Goal: Task Accomplishment & Management: Complete application form

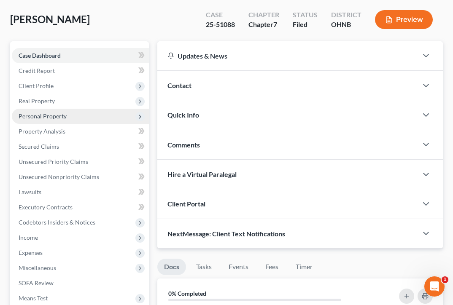
scroll to position [73, 0]
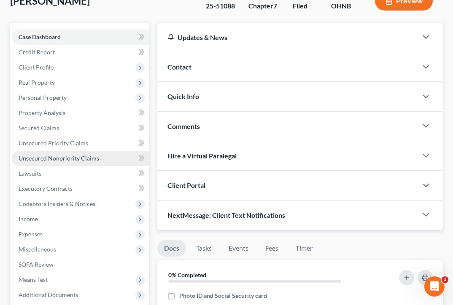
click at [88, 160] on span "Unsecured Nonpriority Claims" at bounding box center [59, 158] width 81 height 7
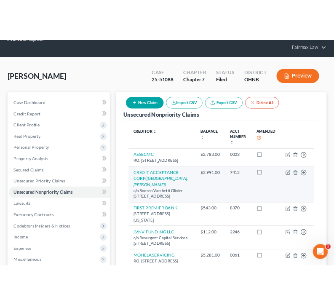
scroll to position [26, 0]
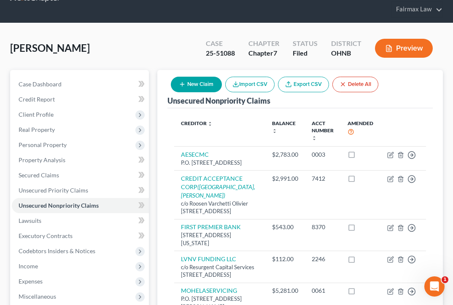
click at [215, 90] on button "New Claim" at bounding box center [196, 85] width 51 height 16
select select "0"
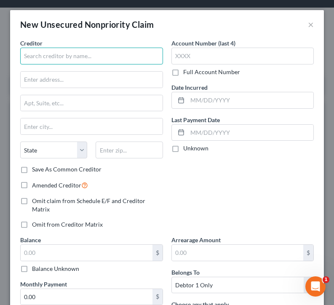
click at [70, 62] on input "text" at bounding box center [91, 56] width 143 height 17
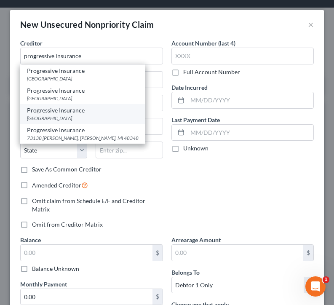
click at [97, 115] on div "PO Box 31260, Tampa, FL 33631" at bounding box center [83, 118] width 112 height 7
type input "Progressive Insurance"
type input "PO Box 31260"
type input "Tampa"
select select "9"
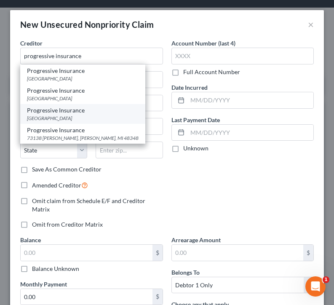
type input "33631"
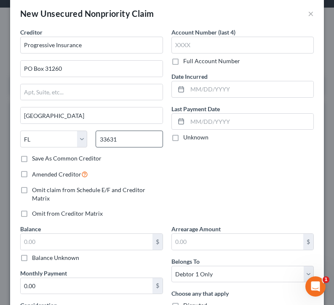
scroll to position [11, 0]
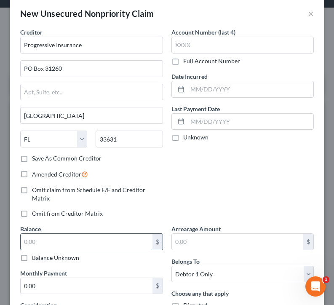
click at [93, 234] on input "text" at bounding box center [87, 242] width 132 height 16
type input "184.79"
click at [177, 208] on div "Account Number (last 4) Full Account Number Date Incurred Last Payment Date Unk…" at bounding box center [242, 126] width 151 height 197
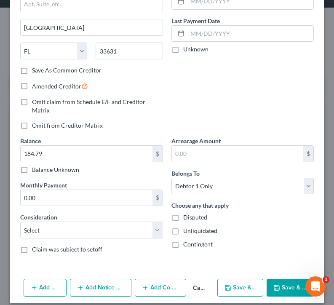
scroll to position [99, 0]
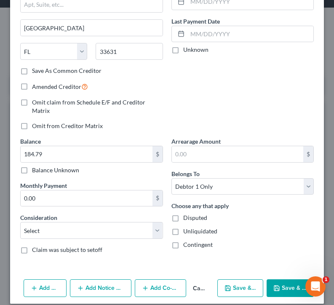
click at [292, 279] on button "Save & Close" at bounding box center [290, 288] width 47 height 18
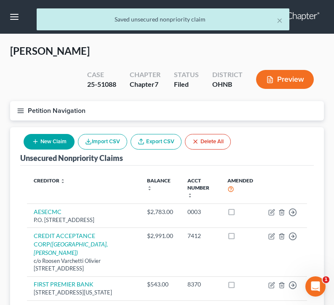
scroll to position [0, 0]
click at [50, 142] on button "New Claim" at bounding box center [49, 142] width 51 height 16
select select "0"
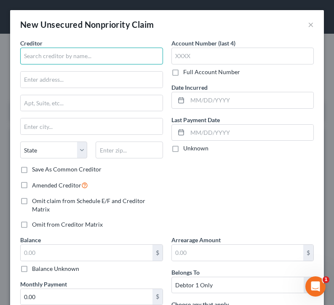
click at [92, 55] on input "text" at bounding box center [91, 56] width 143 height 17
drag, startPoint x: 98, startPoint y: 59, endPoint x: 62, endPoint y: 59, distance: 35.8
click at [62, 59] on input "City Cuyahoga utilities" at bounding box center [91, 56] width 143 height 17
click at [36, 58] on input "City Cuyahoga" at bounding box center [91, 56] width 143 height 17
click at [78, 55] on input "City of Cuyahoga" at bounding box center [91, 56] width 143 height 17
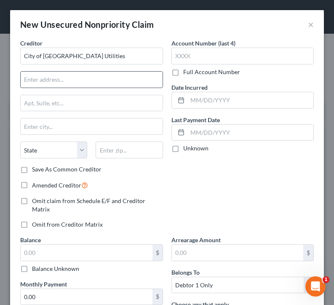
type input "City of Cuyahoga Falls Utilities"
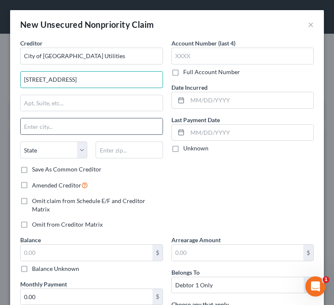
type input "2310 2nd Street"
type input "V"
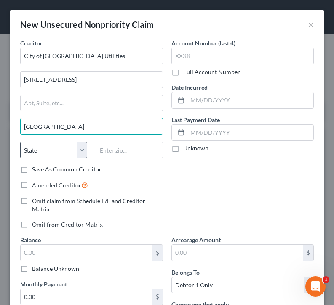
type input "Cuyahoga Falls"
select select "36"
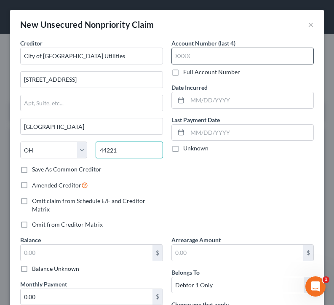
type input "44221"
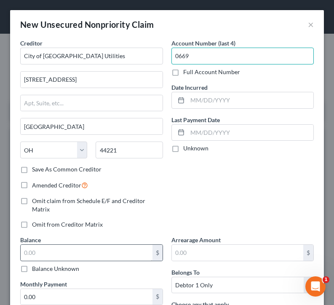
type input "0669"
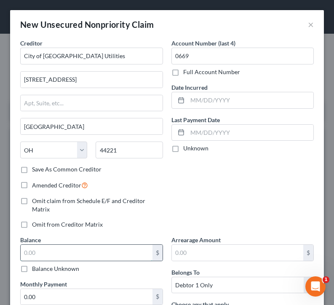
click at [110, 249] on input "text" at bounding box center [87, 253] width 132 height 16
type input "180.78"
click at [193, 208] on div "Account Number (last 4) 0669 Full Account Number Date Incurred Last Payment Dat…" at bounding box center [242, 137] width 151 height 197
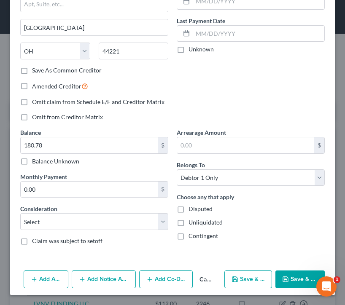
scroll to position [99, 0]
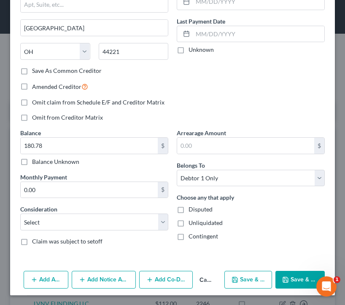
click at [244, 281] on button "Save & New" at bounding box center [248, 280] width 48 height 18
select select "0"
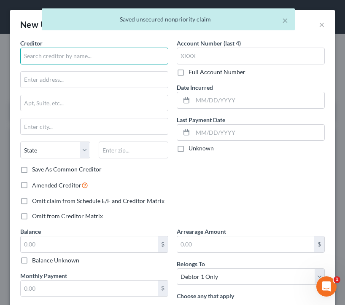
click at [92, 55] on input "text" at bounding box center [94, 56] width 148 height 17
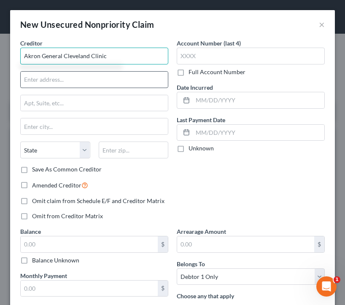
type input "Akron General Cleveland Clinic"
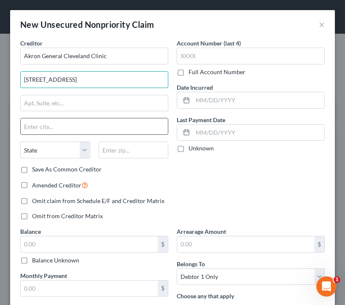
type input "1 Akron General Ave"
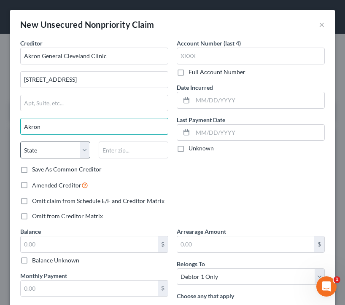
type input "Akron"
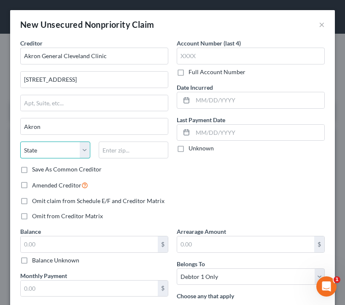
select select "36"
click at [119, 155] on div "If this box is selected, only claims with this box checked will be included in …" at bounding box center [84, 162] width 116 height 28
click at [128, 162] on div "State AL AK AR AZ CA CO CT DE DC FL GA GU HI ID IL IN IA KS KY LA ME MD MA MI M…" at bounding box center [94, 154] width 156 height 24
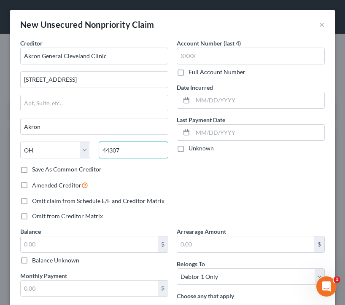
type input "44307"
click at [140, 202] on span "Omit claim from Schedule E/F and Creditor Matrix" at bounding box center [98, 200] width 132 height 7
click at [41, 202] on input "Omit claim from Schedule E/F and Creditor Matrix" at bounding box center [37, 199] width 5 height 5
checkbox input "true"
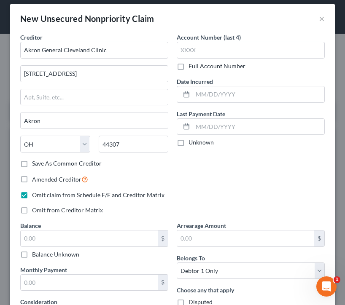
scroll to position [9, 0]
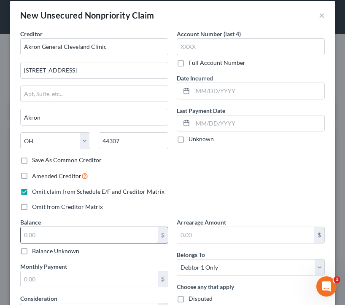
click at [105, 230] on input "text" at bounding box center [89, 235] width 137 height 16
type input "1,400"
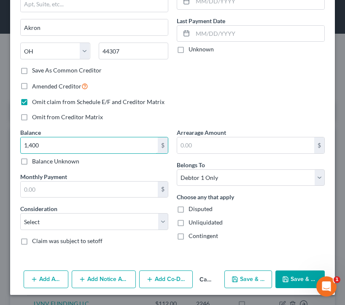
scroll to position [99, 0]
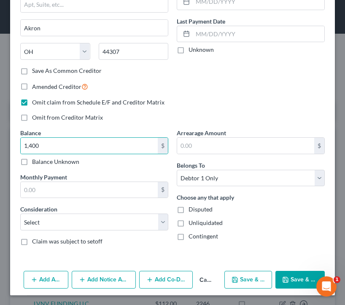
click at [232, 279] on button "Save & New" at bounding box center [248, 280] width 48 height 18
select select "0"
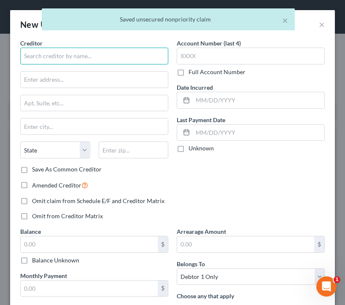
click at [75, 58] on input "text" at bounding box center [94, 56] width 148 height 17
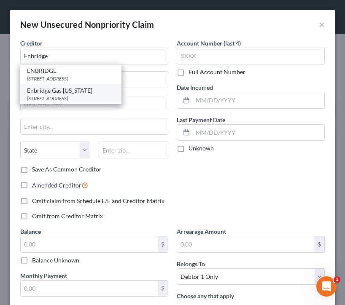
click at [80, 95] on div "PO BOX 26785, Richmond, VA 23261" at bounding box center [71, 98] width 88 height 7
type input "Enbridge Gas Ohio"
type input "PO BOX 26785"
type input "Richmond"
select select "48"
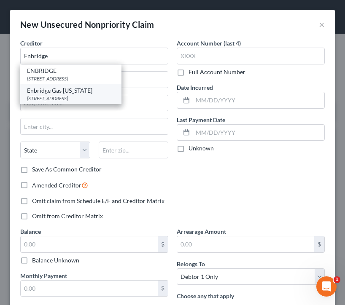
type input "23261"
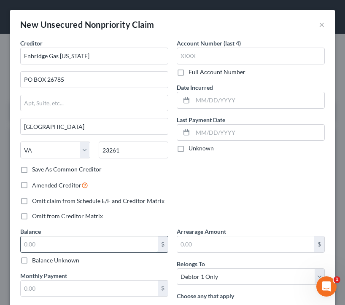
click at [48, 239] on input "text" at bounding box center [89, 244] width 137 height 16
type input "395.57"
click at [71, 228] on div "Balance 395.57 $ Balance Unknown Balance Undetermined 395.57 $ Balance Unknown" at bounding box center [94, 246] width 148 height 38
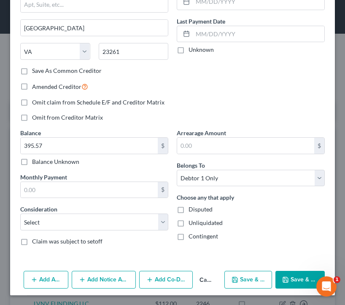
click at [244, 283] on button "Save & New" at bounding box center [248, 280] width 48 height 18
select select "0"
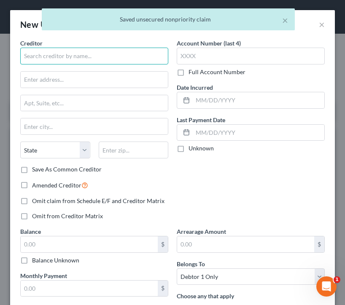
click at [61, 59] on input "text" at bounding box center [94, 56] width 148 height 17
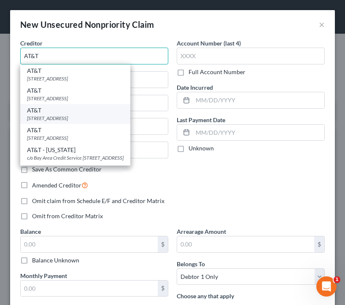
type input "AT&T"
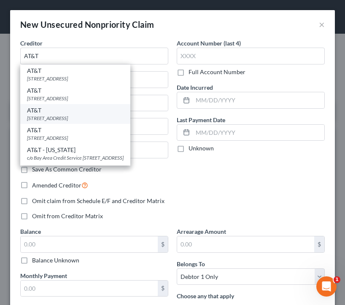
click at [60, 118] on div "PO Box 6416, Carol Stream, IL 60197" at bounding box center [75, 118] width 97 height 7
type input "PO Box 6416"
type input "Carol Stream"
select select "14"
type input "60197"
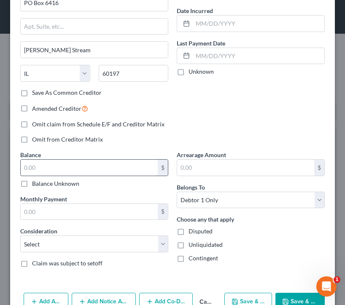
scroll to position [89, 0]
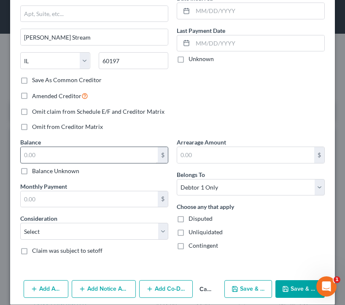
type input "1045"
click at [48, 155] on input "text" at bounding box center [89, 155] width 137 height 16
type input "874.70"
click at [246, 284] on button "Save & New" at bounding box center [248, 289] width 48 height 18
select select "0"
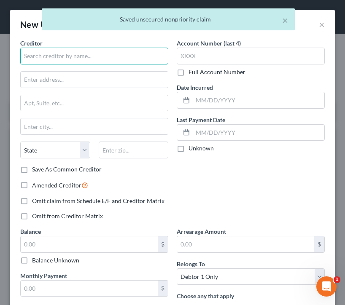
click at [73, 59] on input "text" at bounding box center [94, 56] width 148 height 17
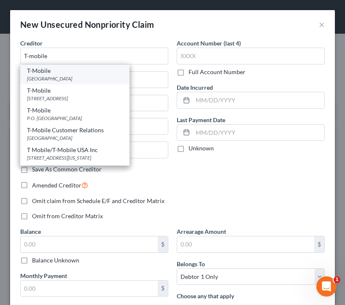
click at [70, 73] on div "T-Mobile" at bounding box center [75, 71] width 96 height 8
type input "T-Mobile"
type input "PO Box 742596"
type input "Cincinnati"
select select "36"
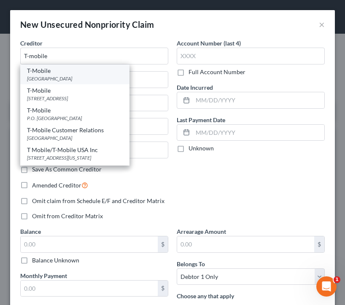
type input "45274"
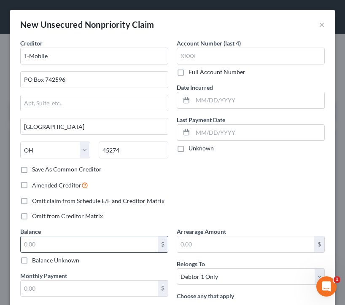
click at [48, 242] on input "text" at bounding box center [89, 244] width 137 height 16
type input "1,400"
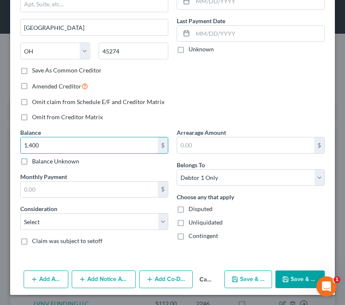
scroll to position [99, 0]
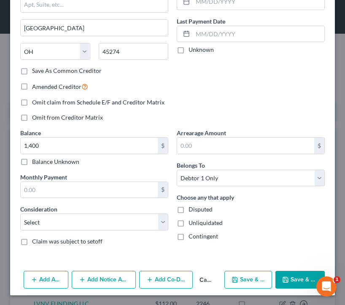
click at [244, 275] on button "Save & New" at bounding box center [248, 280] width 48 height 18
select select "0"
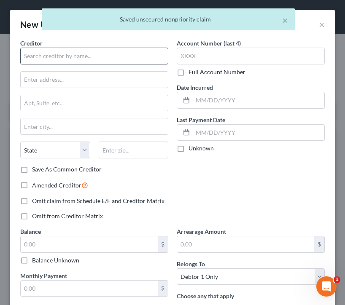
scroll to position [0, 0]
click at [93, 53] on input "text" at bounding box center [94, 56] width 148 height 17
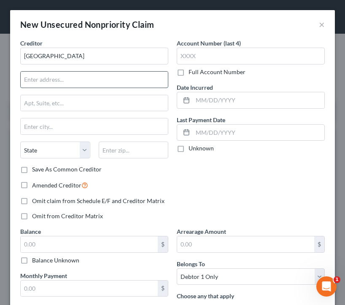
type input "Southwest General Hospital"
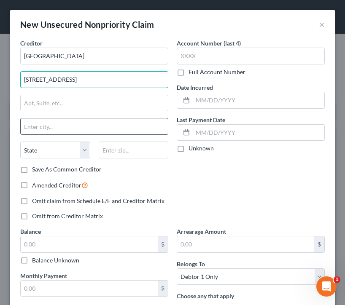
type input "4065 Center Rd"
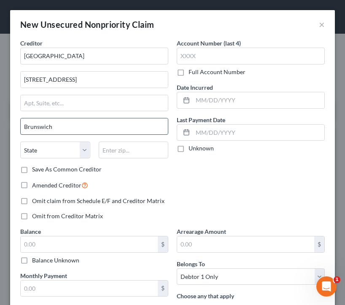
click at [61, 126] on input "Brunswich" at bounding box center [94, 126] width 147 height 16
type input "Brunswick"
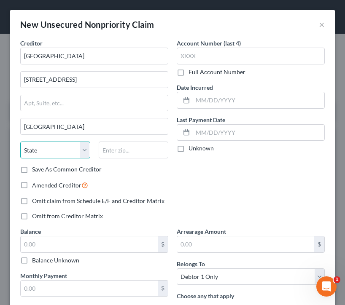
select select "36"
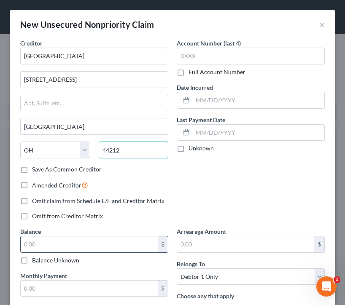
type input "44212"
click at [129, 247] on input "text" at bounding box center [89, 244] width 137 height 16
type input "3,500"
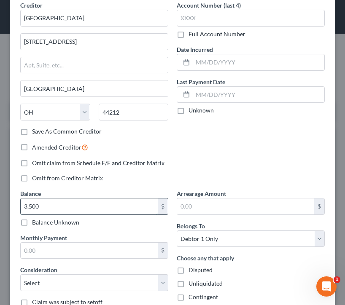
scroll to position [99, 0]
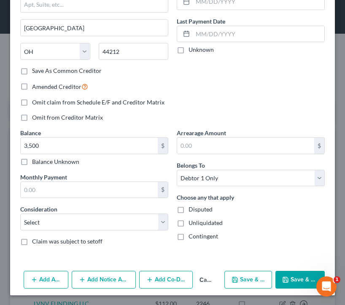
click at [253, 278] on button "Save & New" at bounding box center [248, 280] width 48 height 18
select select "0"
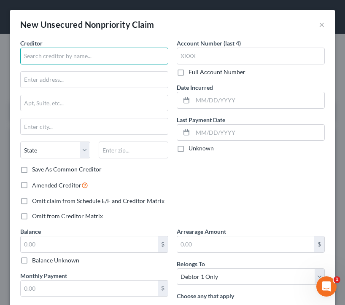
click at [126, 55] on input "text" at bounding box center [94, 56] width 148 height 17
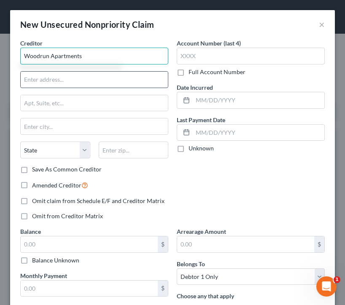
type input "Woodrun Apartments"
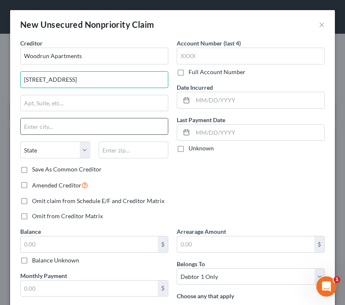
type input "730 W Market St."
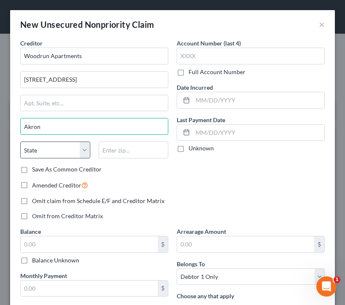
type input "Akron"
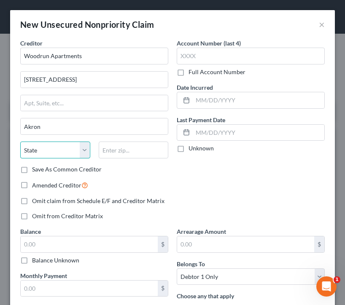
select select "36"
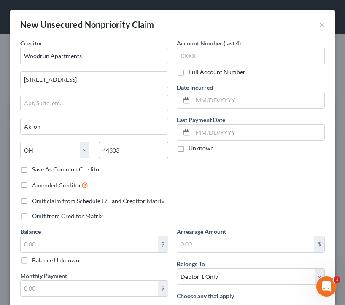
type input "44303"
click at [131, 182] on div "Amended Creditor" at bounding box center [94, 185] width 148 height 10
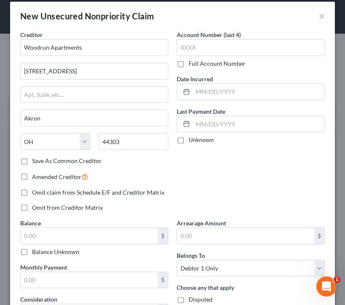
scroll to position [13, 0]
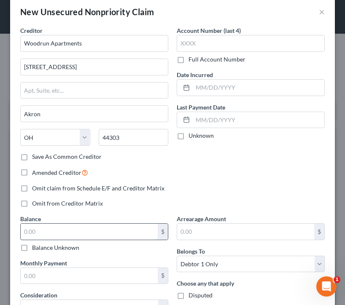
click at [99, 232] on input "text" at bounding box center [89, 232] width 137 height 16
type input "2,687.15"
click at [141, 215] on div "Balance 2,687.15 $ Balance Unknown Balance Undetermined 2,687.15 $ Balance Unkn…" at bounding box center [94, 234] width 148 height 38
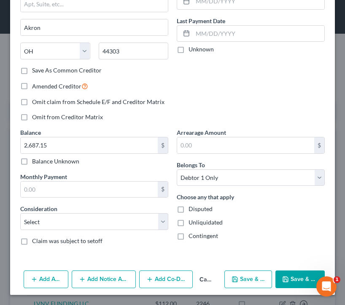
scroll to position [99, 0]
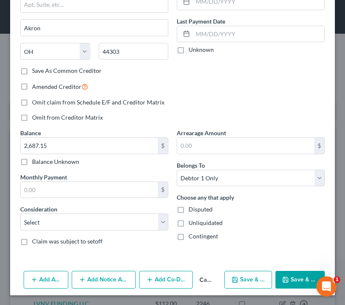
click at [246, 279] on button "Save & New" at bounding box center [248, 280] width 48 height 18
select select "0"
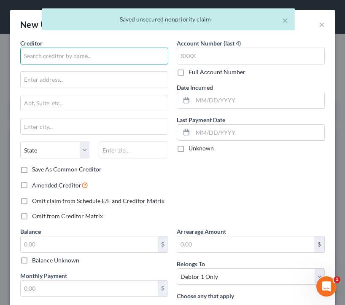
click at [99, 50] on input "text" at bounding box center [94, 56] width 148 height 17
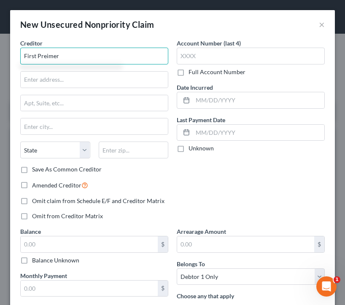
click at [75, 59] on input "First Preimer" at bounding box center [94, 56] width 148 height 17
drag, startPoint x: 83, startPoint y: 60, endPoint x: -24, endPoint y: 56, distance: 107.6
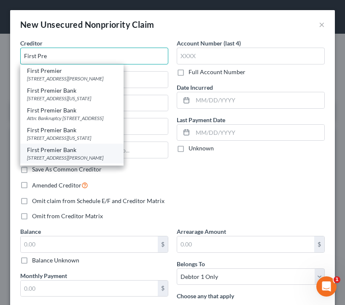
scroll to position [0, 0]
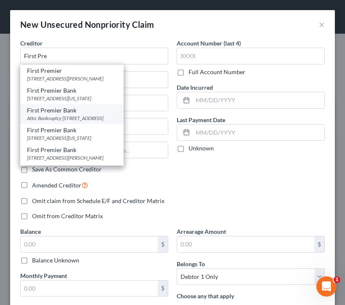
click at [78, 113] on div "First Premier Bank" at bounding box center [72, 110] width 90 height 8
type input "First Premier Bank"
type input "Attn: Bankruptcy"
type input "Po Box 5524"
type input "Sioux Falls"
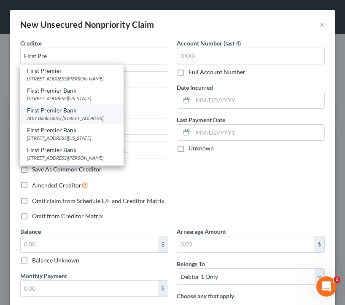
select select "43"
type input "57117"
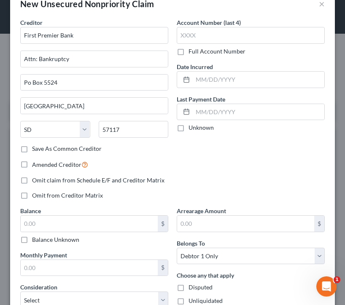
scroll to position [21, 0]
click at [53, 223] on input "text" at bounding box center [89, 224] width 137 height 16
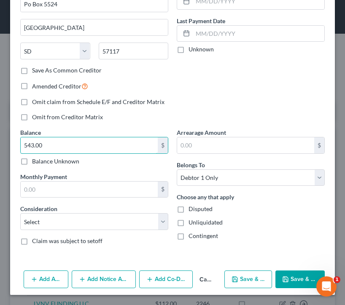
scroll to position [99, 0]
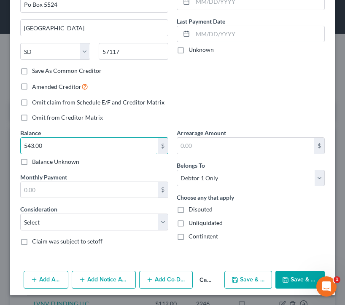
type input "543.00"
click at [261, 282] on button "Save & New" at bounding box center [248, 280] width 48 height 18
select select "0"
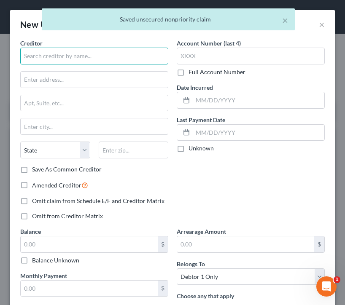
click at [102, 52] on input "text" at bounding box center [94, 56] width 148 height 17
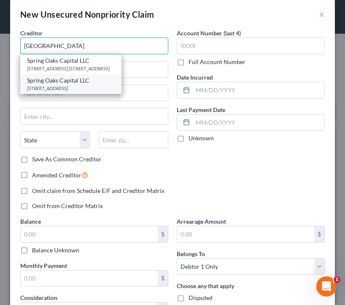
scroll to position [11, 0]
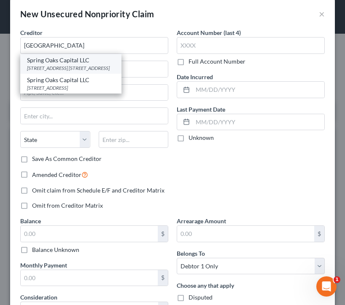
click at [99, 66] on div "1400 Crossways Blvd, Ste. 100B, Chesapeake, VA 23320" at bounding box center [71, 67] width 88 height 7
type input "Spring Oaks Capital LLC"
type input "1400 Crossways Blvd, Ste. 100B"
type input "Chesapeake"
select select "48"
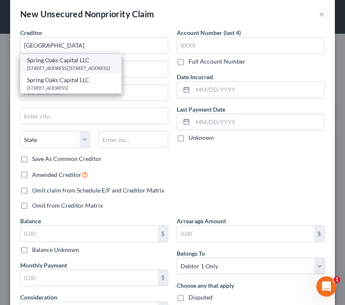
type input "23320"
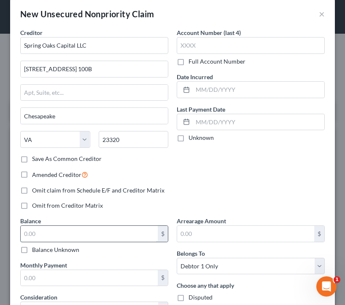
click at [38, 231] on input "text" at bounding box center [89, 234] width 137 height 16
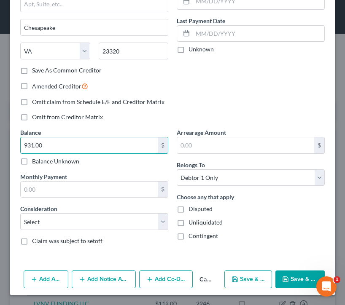
scroll to position [99, 0]
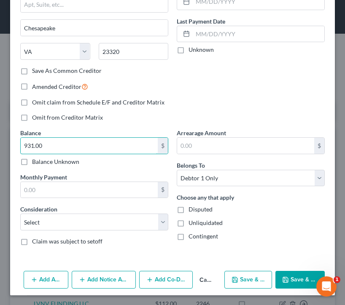
type input "931.00"
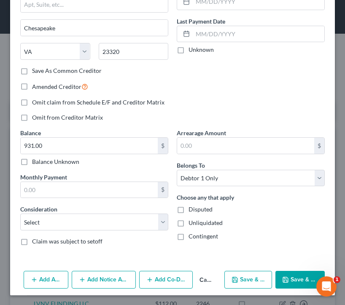
click at [251, 280] on button "Save & New" at bounding box center [248, 280] width 48 height 18
select select "0"
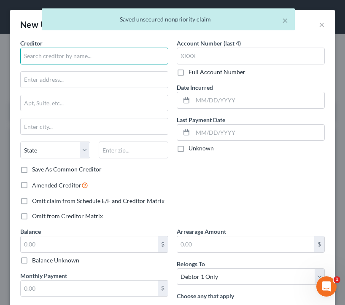
click at [56, 52] on input "text" at bounding box center [94, 56] width 148 height 17
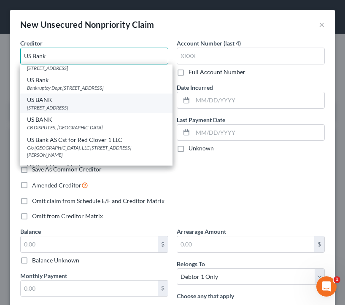
scroll to position [49, 0]
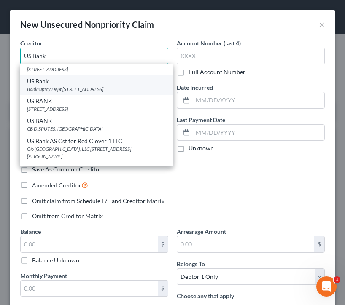
type input "US Bank"
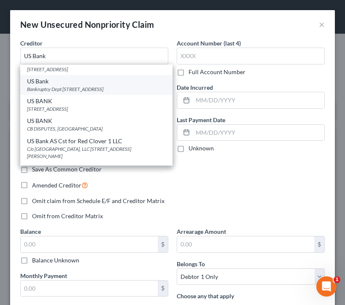
click at [68, 88] on div "Bankruptcy Dept PO Box 5229, Cincinnati, OH 45201" at bounding box center [96, 89] width 139 height 7
type input "Bankruptcy Dept"
type input "PO Box 5229"
type input "Cincinnati"
select select "36"
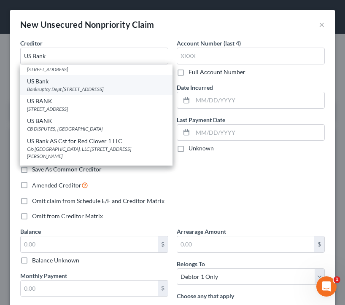
type input "45201"
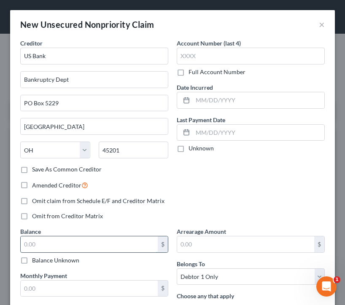
click at [43, 246] on input "text" at bounding box center [89, 244] width 137 height 16
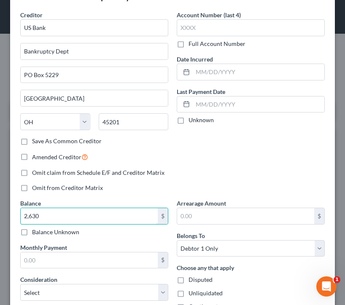
scroll to position [31, 0]
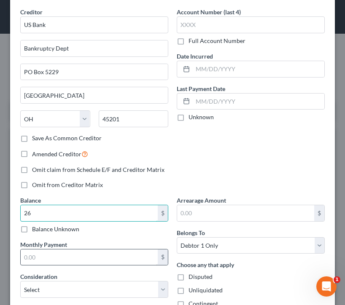
type input "2"
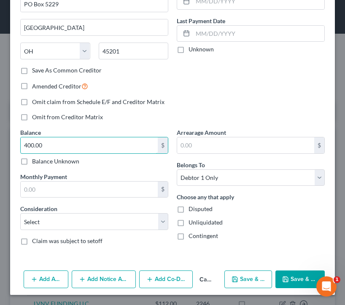
scroll to position [99, 0]
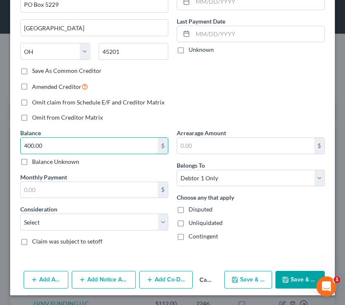
type input "400.00"
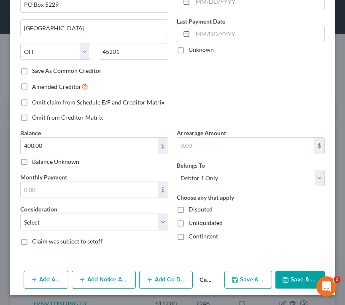
click at [245, 282] on button "Save & New" at bounding box center [248, 280] width 48 height 18
select select "0"
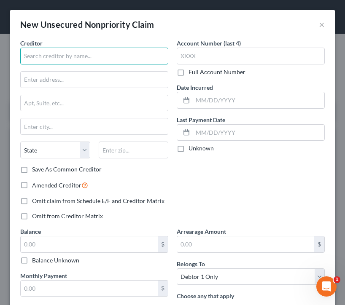
click at [63, 53] on input "text" at bounding box center [94, 56] width 148 height 17
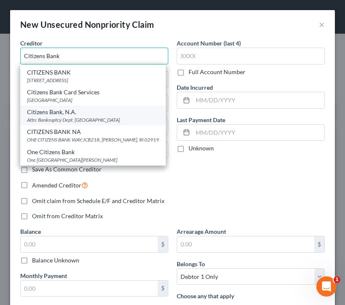
scroll to position [38, 0]
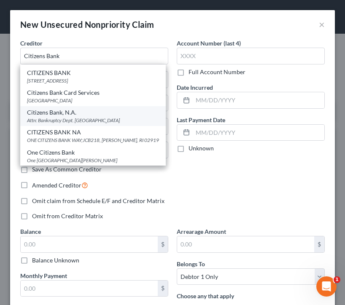
click at [76, 115] on div "Citizens Bank, N.A." at bounding box center [93, 112] width 132 height 8
type input "Citizens Bank, N.A."
type input "Attn: Bankruptcy Dept."
type input "One Citizens Plaza"
type input "Providence"
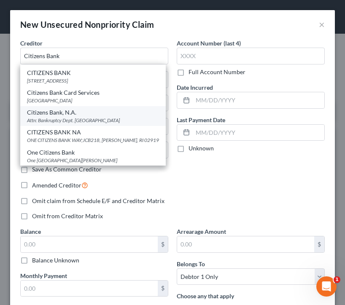
select select "41"
type input "02903"
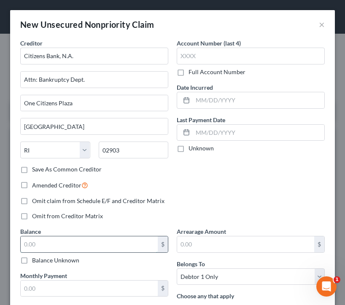
click at [44, 245] on input "text" at bounding box center [89, 244] width 137 height 16
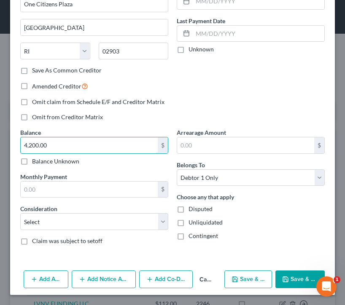
scroll to position [99, 0]
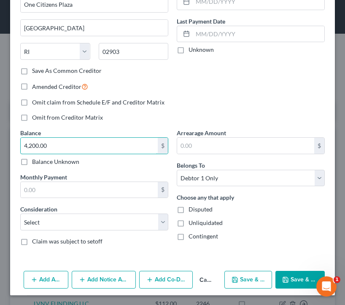
type input "4,200.00"
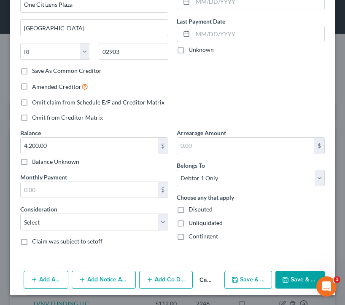
click at [260, 282] on button "Save & New" at bounding box center [248, 280] width 48 height 18
select select "0"
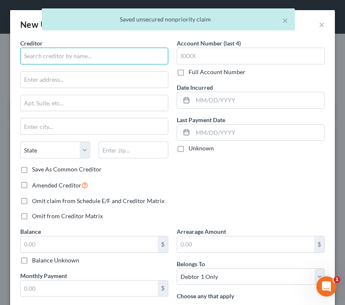
click at [107, 49] on input "text" at bounding box center [94, 56] width 148 height 17
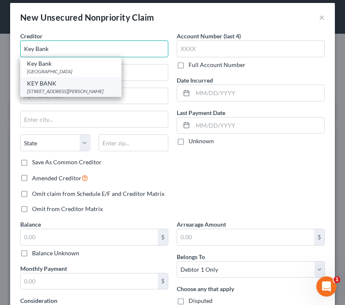
scroll to position [9, 0]
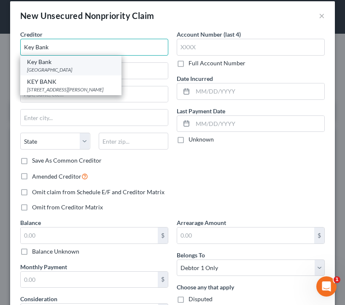
type input "Key Bank"
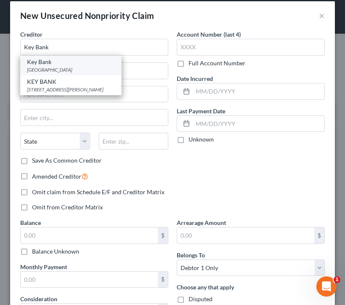
click at [83, 65] on div "Key Bank" at bounding box center [71, 62] width 88 height 8
type input "PO Box 94968"
type input "Cleveland"
select select "36"
type input "44101"
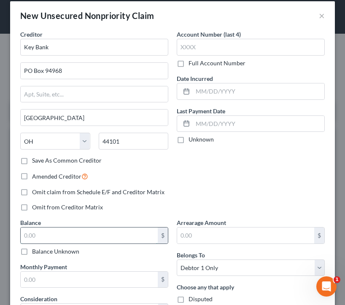
click at [56, 235] on input "text" at bounding box center [89, 236] width 137 height 16
click at [109, 247] on div "Balance Unknown" at bounding box center [94, 251] width 148 height 8
click at [105, 239] on input "240" at bounding box center [89, 236] width 137 height 16
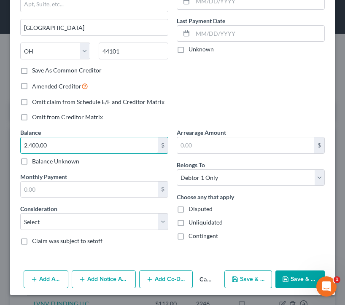
scroll to position [99, 0]
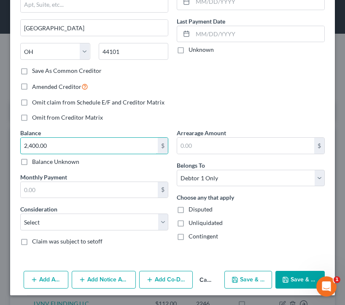
type input "2,400.00"
click at [259, 280] on button "Save & New" at bounding box center [248, 280] width 48 height 18
select select "0"
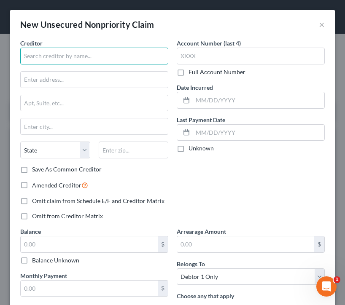
click at [91, 59] on input "text" at bounding box center [94, 56] width 148 height 17
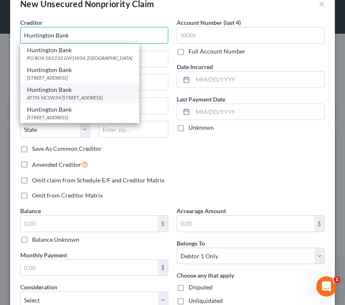
scroll to position [19, 0]
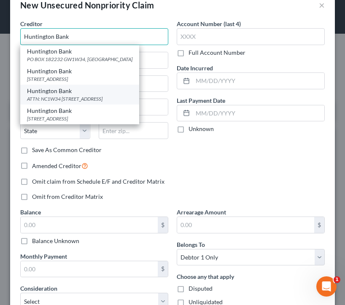
type input "Huntington Bank"
click at [96, 99] on div "ATTN: NC1W34 PO Box 182232, Columbus, OH 43218" at bounding box center [79, 98] width 105 height 7
type input "ATTN: NC1W34"
type input "PO Box 182232"
type input "Columbus"
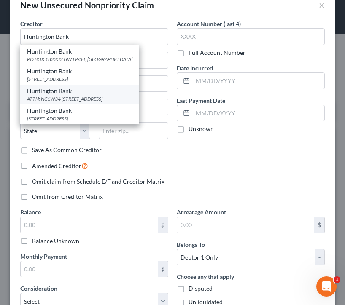
select select "36"
type input "43218"
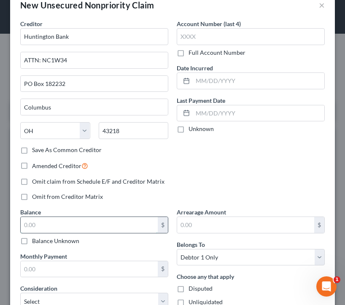
click at [50, 228] on input "text" at bounding box center [89, 225] width 137 height 16
type input "1,200"
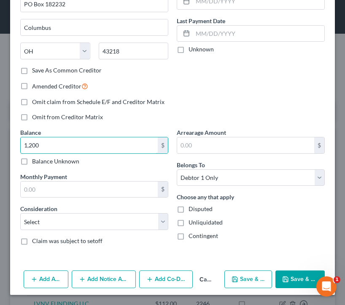
scroll to position [99, 0]
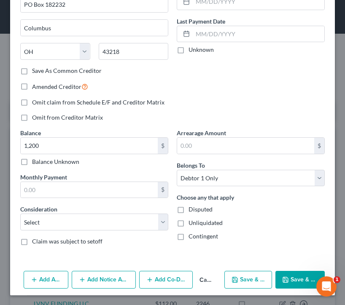
click at [244, 276] on button "Save & New" at bounding box center [248, 280] width 48 height 18
select select "0"
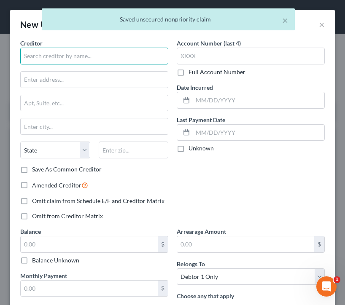
click at [91, 55] on input "text" at bounding box center [94, 56] width 148 height 17
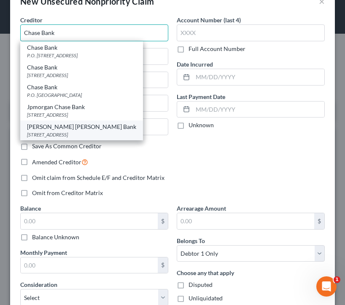
scroll to position [23, 0]
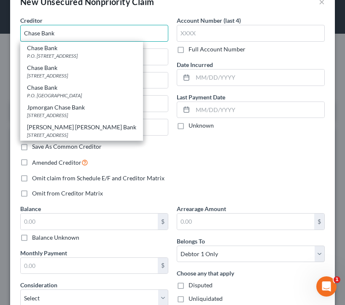
drag, startPoint x: 84, startPoint y: 32, endPoint x: -10, endPoint y: 27, distance: 94.1
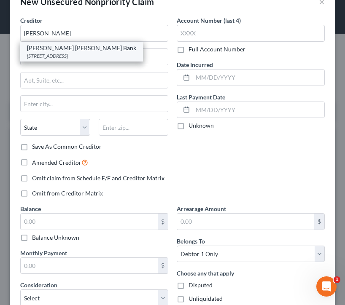
click at [48, 48] on div "JP Morgan Chase Bank" at bounding box center [81, 48] width 109 height 8
type input "JP Morgan Chase Bank"
type input "1111 Polaris Parkway"
type input "Columbus"
select select "36"
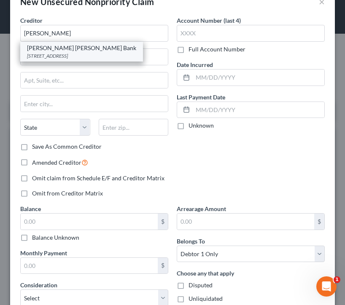
type input "43240"
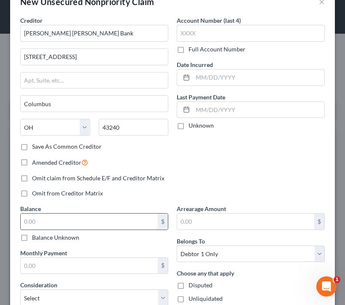
click at [50, 224] on input "text" at bounding box center [89, 222] width 137 height 16
type input "1,400.00"
click at [159, 196] on div "Omit from Creditor Matrix" at bounding box center [94, 193] width 148 height 8
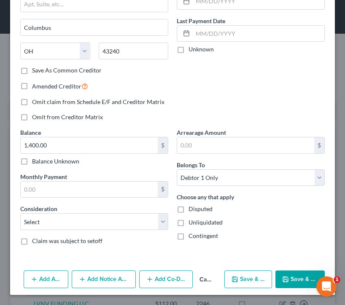
scroll to position [99, 0]
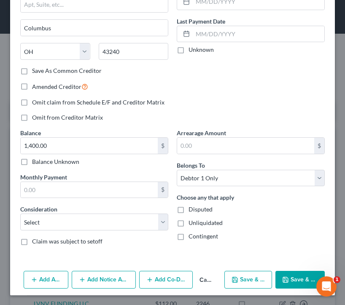
click at [293, 284] on button "Save & Close" at bounding box center [299, 280] width 49 height 18
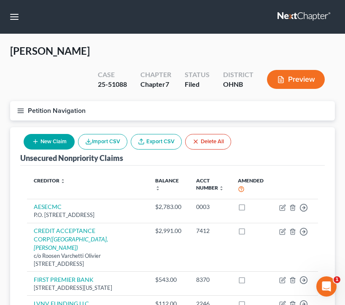
scroll to position [0, 0]
click at [58, 137] on button "New Claim" at bounding box center [49, 142] width 51 height 16
select select "0"
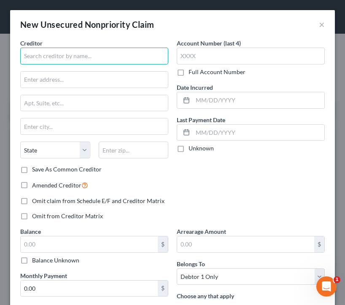
click at [110, 51] on input "text" at bounding box center [94, 56] width 148 height 17
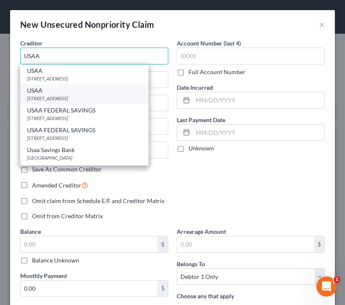
type input "USAA"
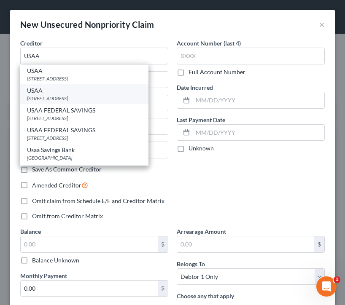
click at [92, 93] on div "USAA" at bounding box center [84, 90] width 115 height 8
type input "9800 Fredericksburg Rd"
type input "San Antonio"
select select "45"
type input "78288"
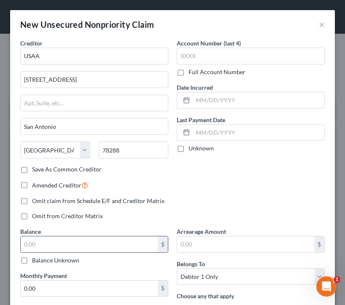
click at [53, 244] on input "text" at bounding box center [89, 244] width 137 height 16
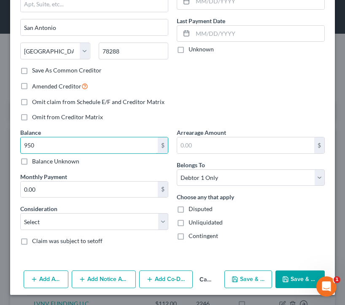
scroll to position [99, 0]
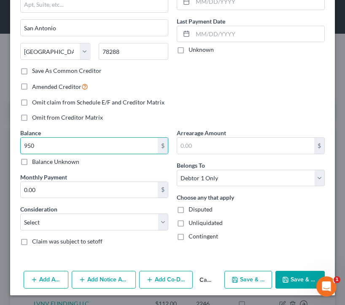
type input "950"
click at [252, 282] on button "Save & New" at bounding box center [248, 280] width 48 height 18
select select "0"
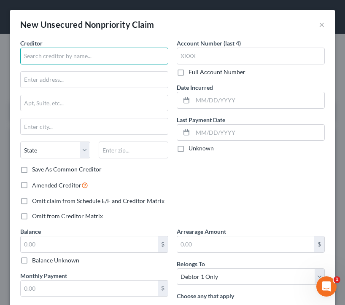
click at [99, 62] on input "text" at bounding box center [94, 56] width 148 height 17
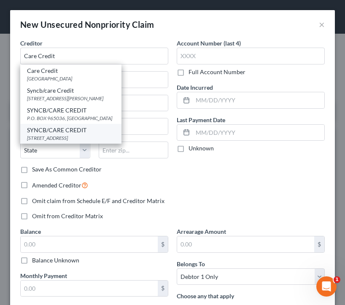
click at [81, 135] on div "PO BOX 71757, PHILADELPHIA, PA 19176" at bounding box center [71, 137] width 88 height 7
type input "SYNCB/CARE CREDIT"
type input "PO BOX 71757"
type input "PHILADELPHIA"
select select "39"
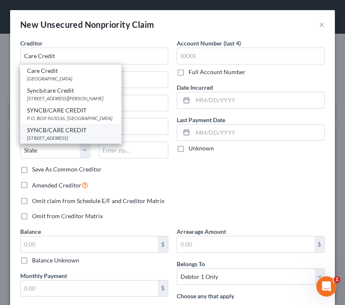
type input "19176"
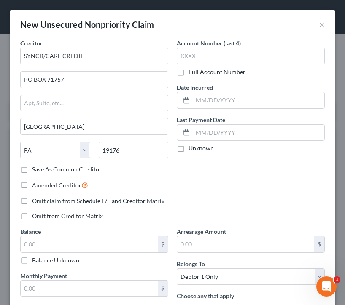
scroll to position [4, 0]
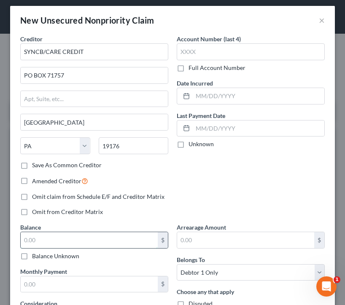
click at [44, 241] on input "text" at bounding box center [89, 240] width 137 height 16
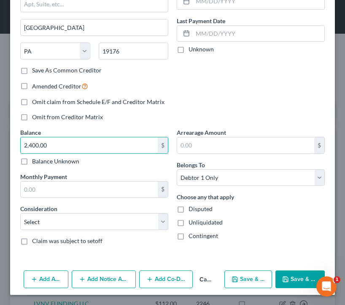
scroll to position [99, 0]
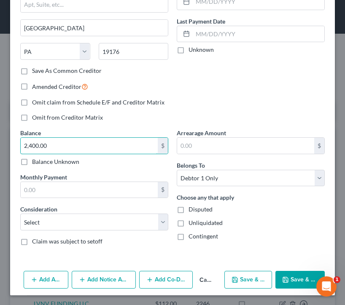
type input "2,400.00"
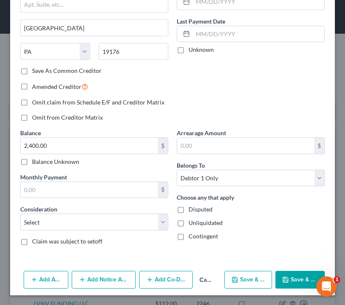
click at [253, 282] on button "Save & New" at bounding box center [248, 280] width 48 height 18
select select "0"
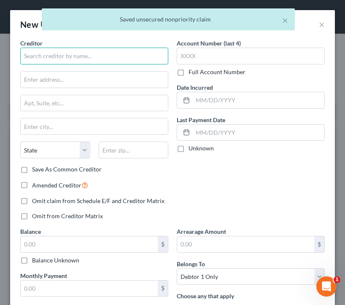
click at [101, 59] on input "text" at bounding box center [94, 56] width 148 height 17
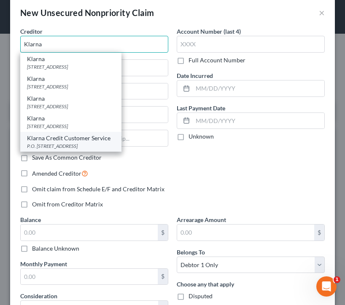
scroll to position [12, 0]
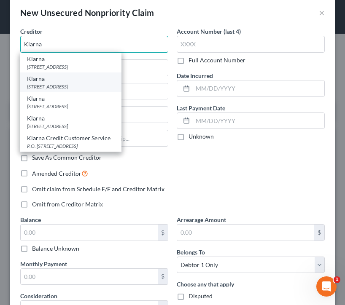
type input "Klarna"
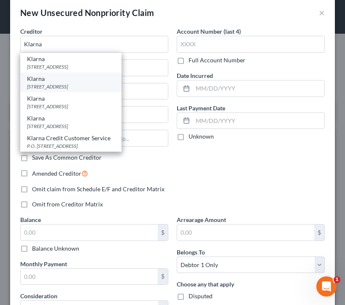
click at [96, 85] on div "629 N High St, Columbus, Columbus, OH 43215" at bounding box center [71, 86] width 88 height 7
type input "629 N High St, Columbus"
type input "Columbus"
select select "36"
type input "43215"
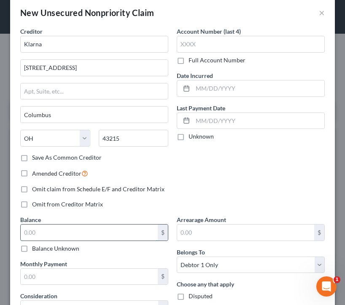
click at [57, 236] on input "text" at bounding box center [89, 233] width 137 height 16
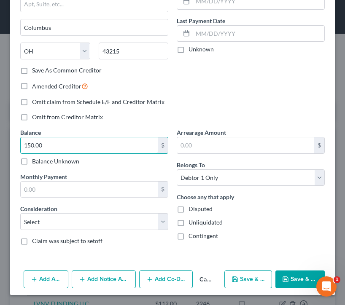
scroll to position [99, 0]
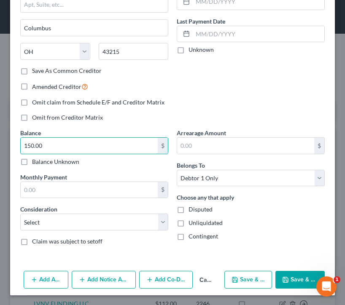
type input "150.00"
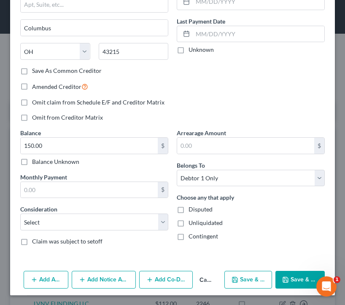
click at [248, 281] on button "Save & New" at bounding box center [248, 280] width 48 height 18
select select "0"
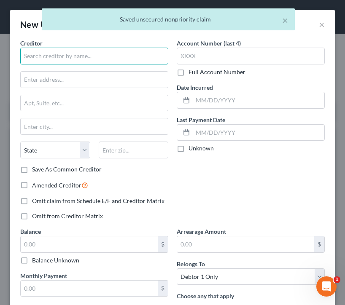
click at [81, 56] on input "text" at bounding box center [94, 56] width 148 height 17
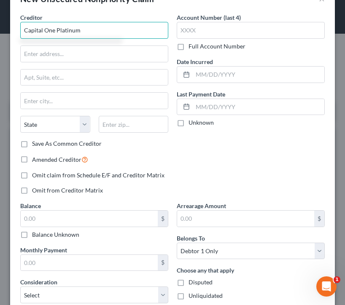
scroll to position [26, 0]
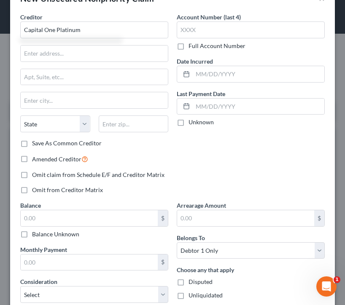
click at [209, 150] on div "Account Number (last 4) Full Account Number Date Incurred Last Payment Date Unk…" at bounding box center [250, 107] width 156 height 188
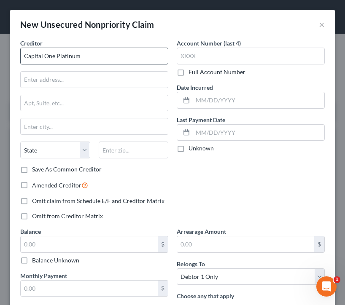
scroll to position [0, 0]
click at [110, 59] on input "Capital One Platinum" at bounding box center [94, 56] width 148 height 17
drag, startPoint x: 110, startPoint y: 59, endPoint x: -7, endPoint y: 42, distance: 118.0
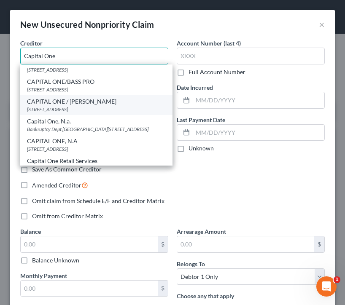
scroll to position [420, 0]
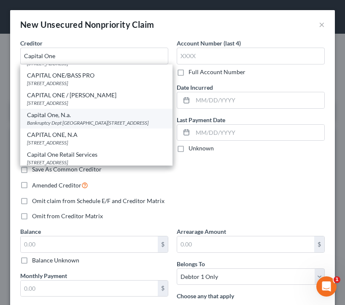
click at [63, 121] on div "Bankruptcy Dept Po Box 5155, Norcross, GA 30091" at bounding box center [96, 122] width 139 height 7
type input "Capital One, N.a."
type input "Bankruptcy Dept"
type input "Po Box 5155"
type input "Norcross"
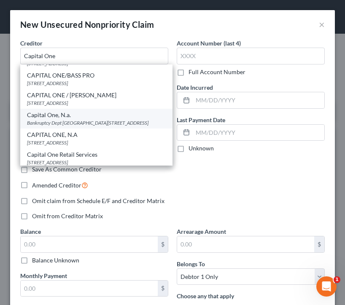
select select "10"
type input "30091"
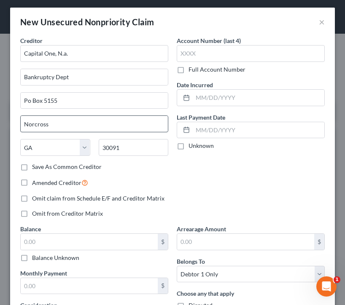
scroll to position [7, 0]
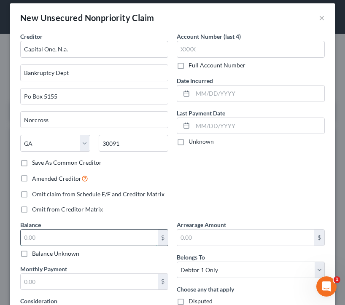
click at [45, 232] on input "text" at bounding box center [89, 238] width 137 height 16
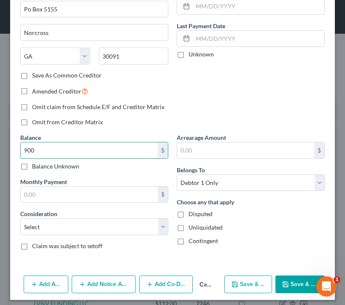
scroll to position [99, 0]
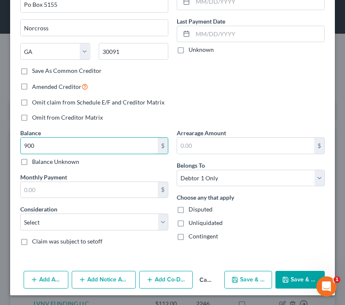
type input "900"
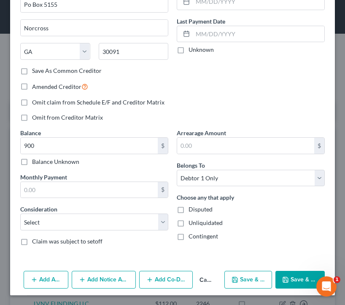
click at [246, 282] on button "Save & New" at bounding box center [248, 280] width 48 height 18
select select "0"
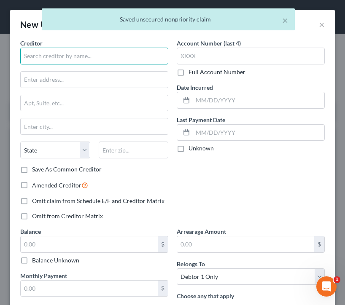
click at [55, 60] on input "text" at bounding box center [94, 56] width 148 height 17
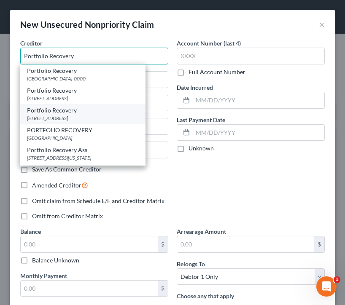
type input "Portfolio Recovery"
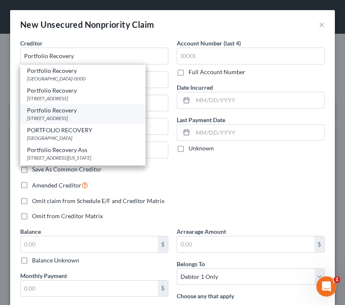
click at [81, 114] on div "Portfolio Recovery" at bounding box center [83, 110] width 112 height 8
type input "120 Corporate Blvd."
type input "23502"
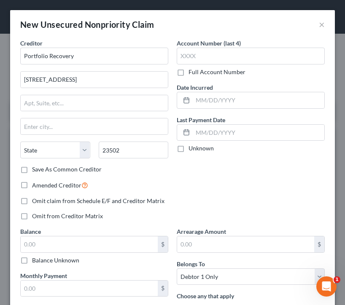
click at [71, 139] on div "Creditor * Portfolio Recovery 120 Corporate Blvd. State AL AK AR AZ CA CO CT DE…" at bounding box center [94, 102] width 148 height 126
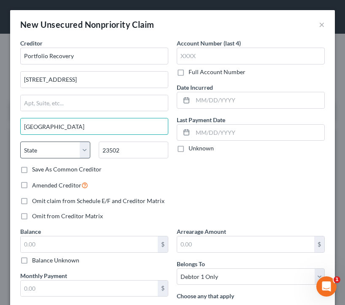
type input "Norfolk"
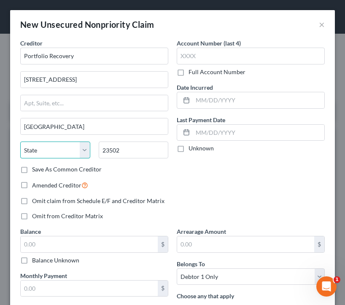
select select "48"
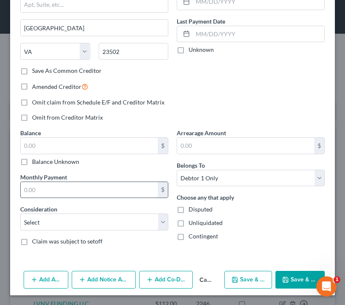
click at [40, 187] on input "text" at bounding box center [89, 190] width 137 height 16
type input "1,200.00"
click at [127, 245] on div "Claim was subject to setoff" at bounding box center [94, 241] width 148 height 8
click at [250, 279] on button "Save & New" at bounding box center [248, 280] width 48 height 18
select select "0"
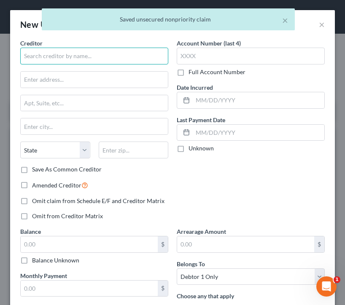
click at [76, 58] on input "text" at bounding box center [94, 56] width 148 height 17
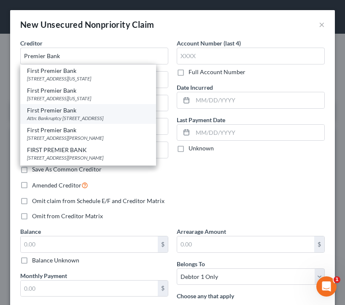
click at [62, 111] on div "First Premier Bank" at bounding box center [88, 110] width 122 height 8
type input "First Premier Bank"
type input "Attn: Bankruptcy"
type input "Po Box 5524"
type input "Sioux Falls"
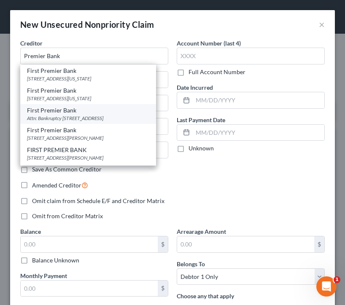
select select "43"
type input "57117"
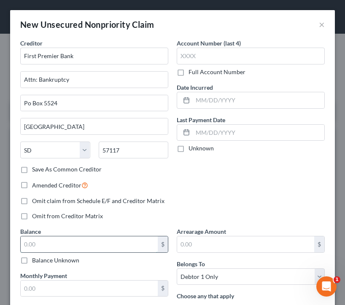
click at [46, 247] on input "text" at bounding box center [89, 244] width 137 height 16
type input "1,200"
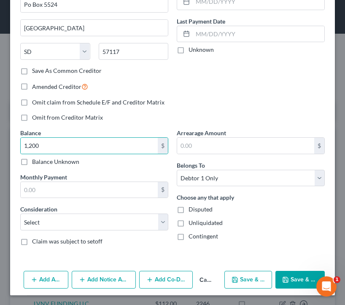
click at [284, 278] on polyline "button" at bounding box center [285, 277] width 2 height 1
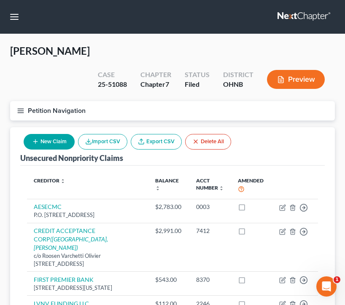
click at [89, 2] on nav "Home New Case Client Portal Directory Cases Fairmax Law farrah@fairmaxlaw.com M…" at bounding box center [172, 17] width 345 height 34
